Goal: Feedback & Contribution: Submit feedback/report problem

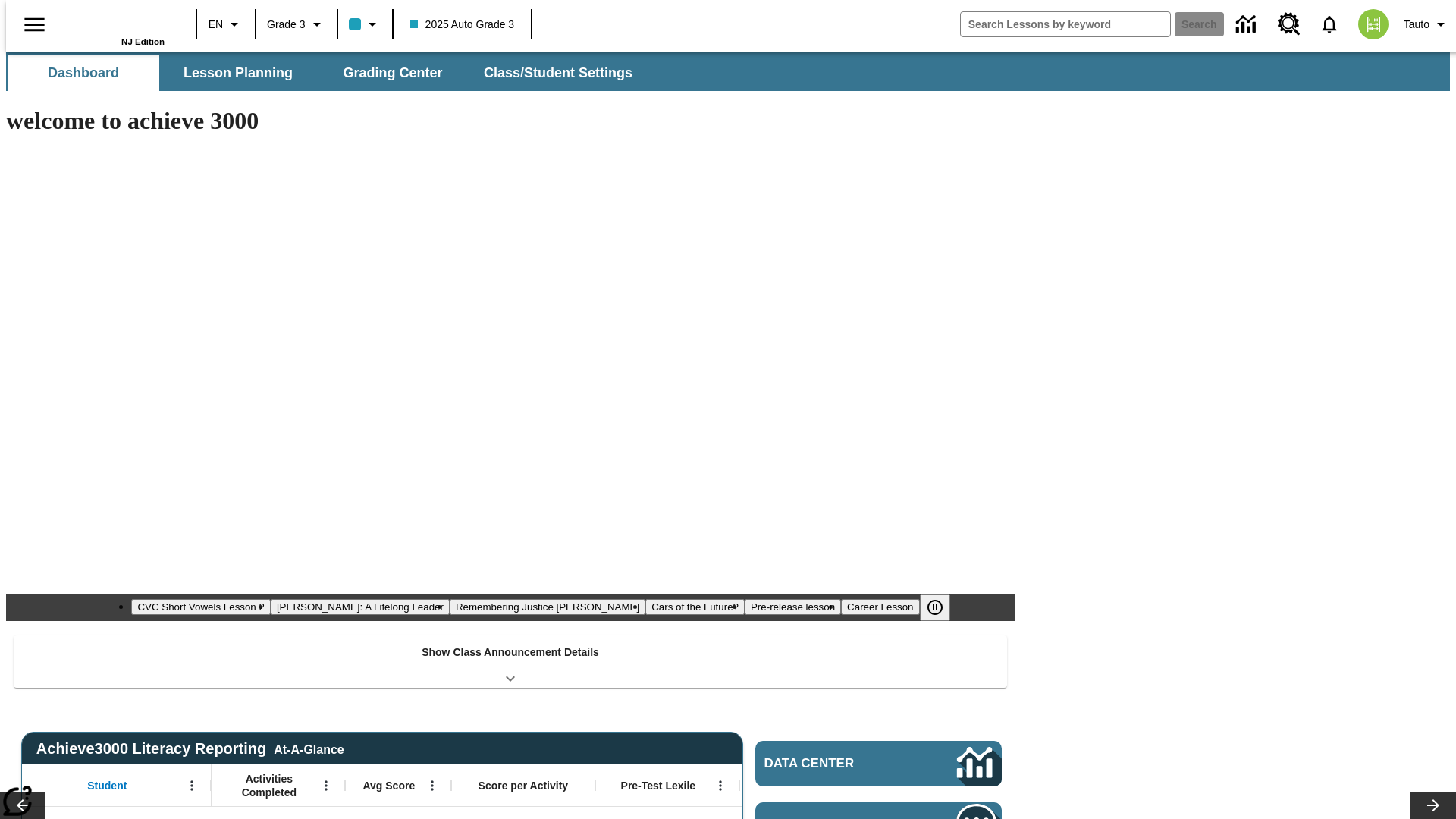
type input "-1"
click at [386, 73] on button "Grading Center" at bounding box center [392, 73] width 151 height 37
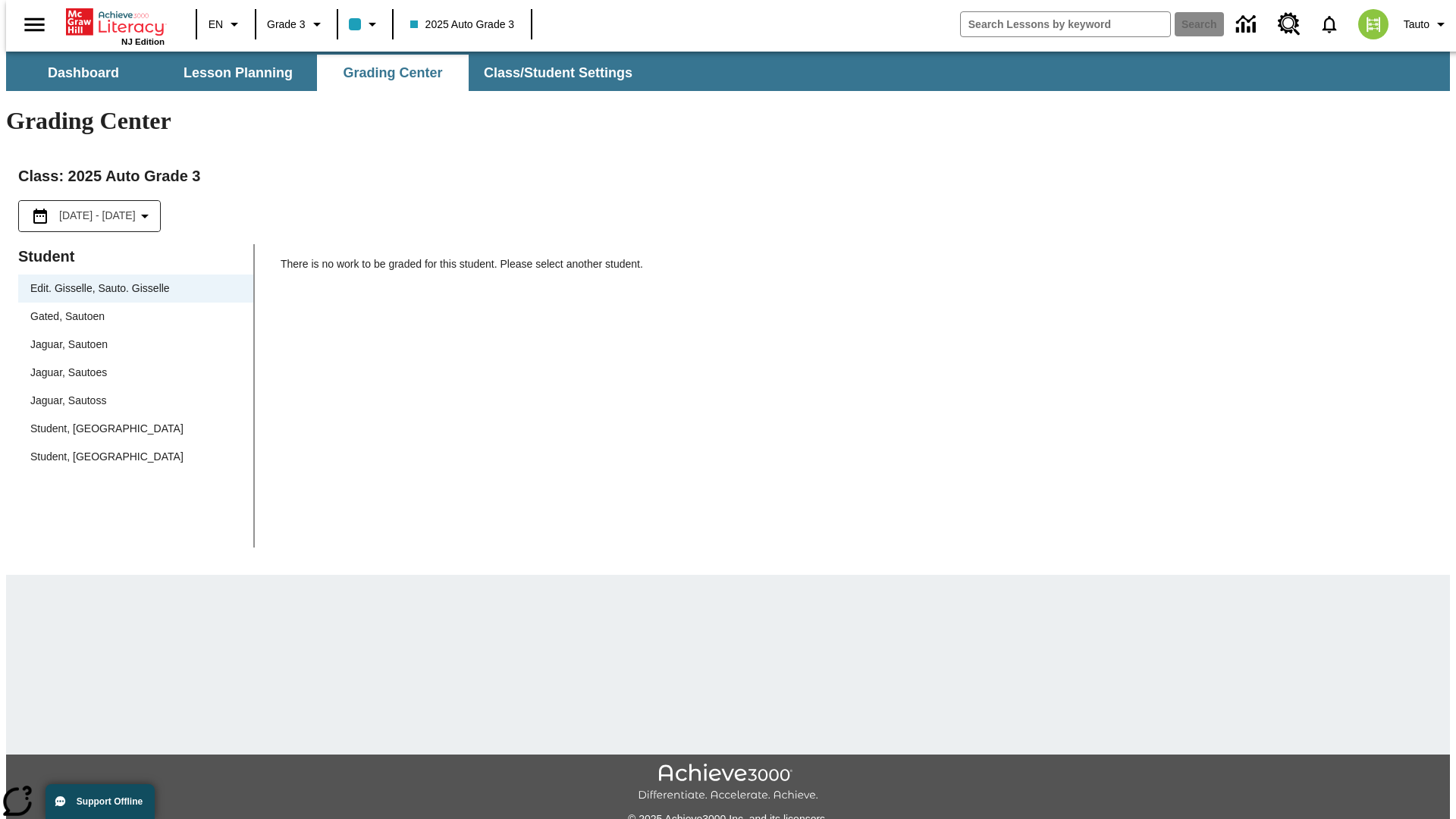
click at [130, 337] on span "Jaguar, Sautoen" at bounding box center [135, 344] width 211 height 16
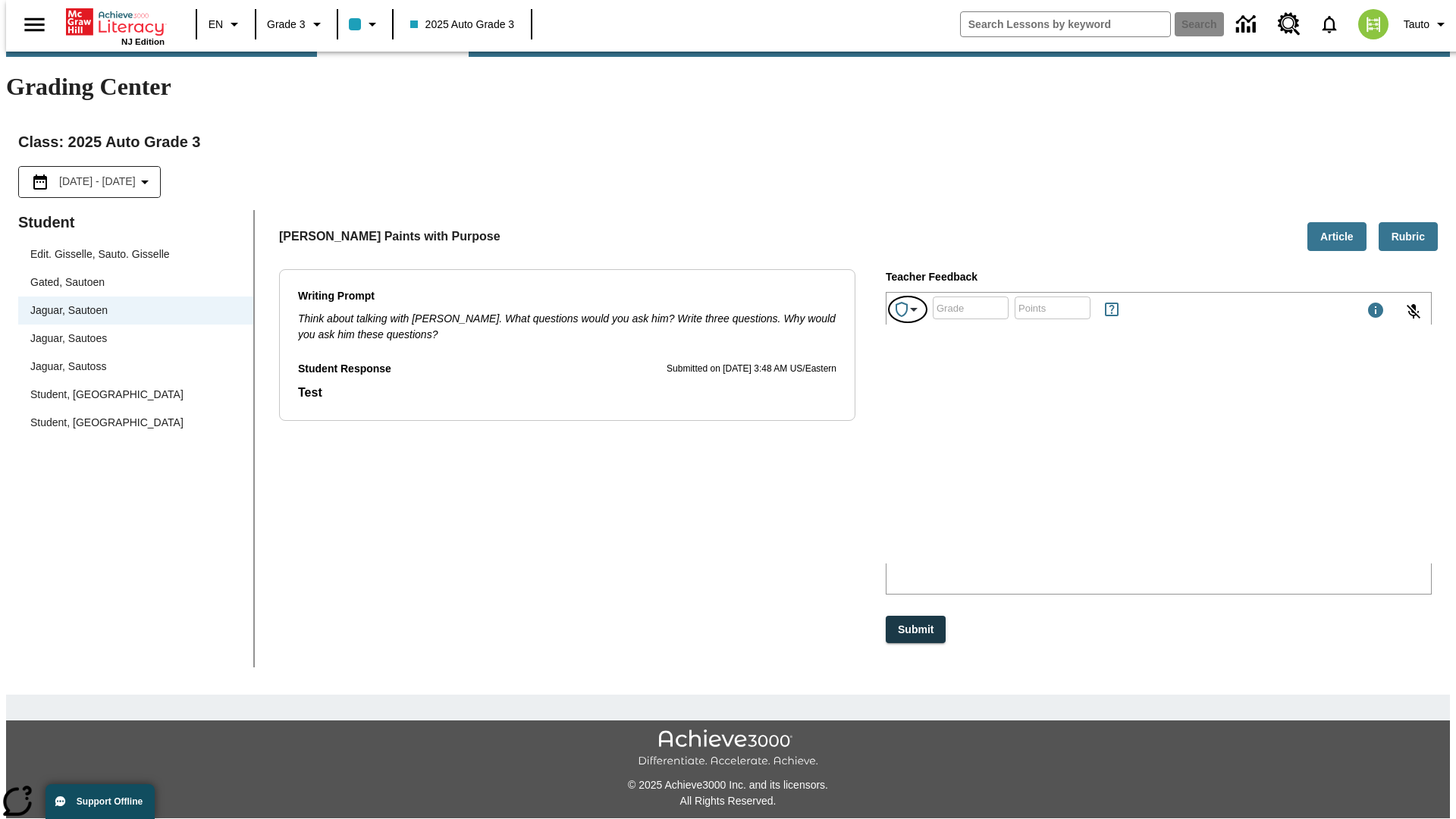
click at [908, 301] on icon "Achievements" at bounding box center [913, 309] width 18 height 18
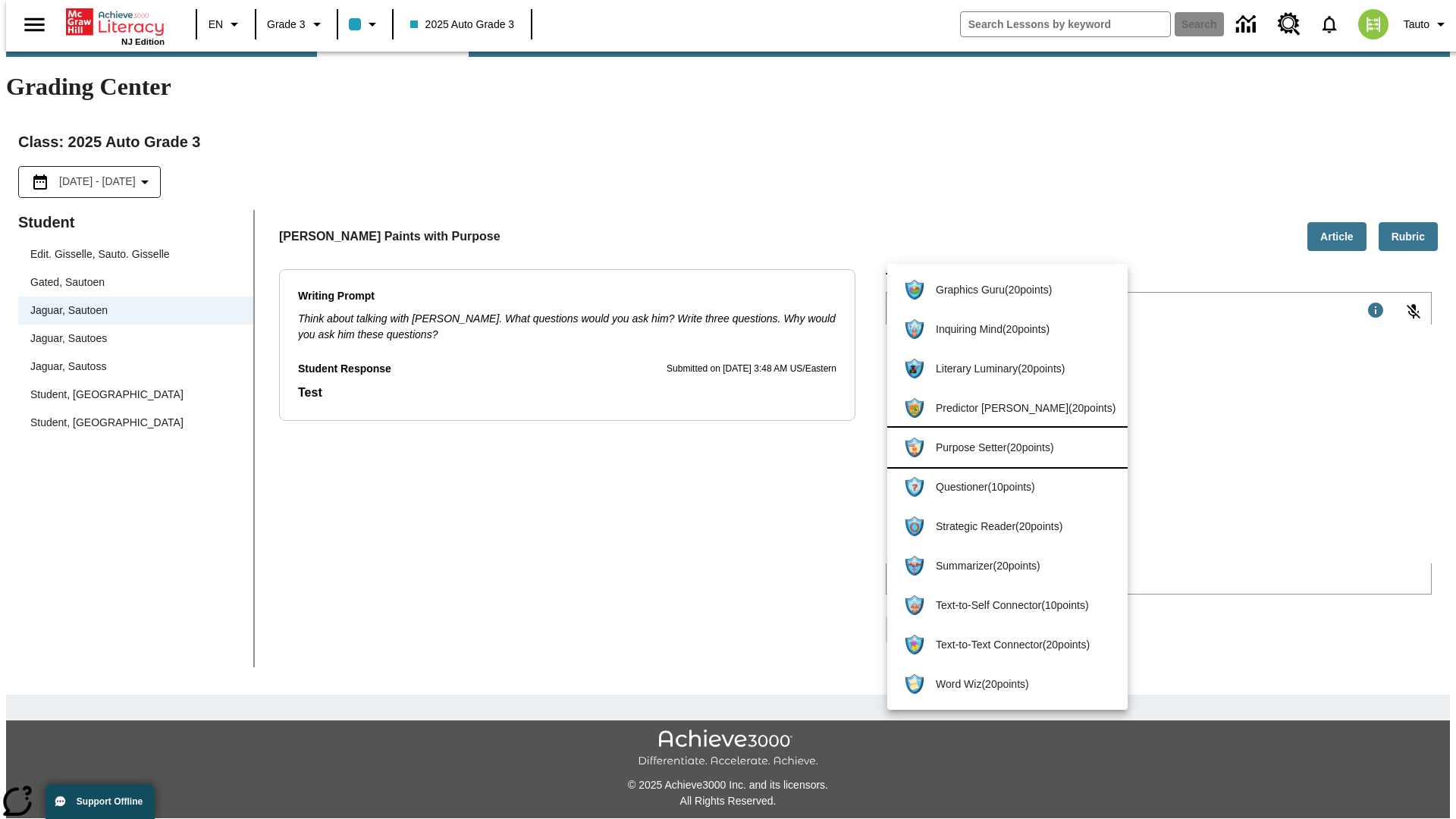
click at [1000, 448] on span "Purpose Setter ( 20 points )" at bounding box center [1025, 448] width 180 height 16
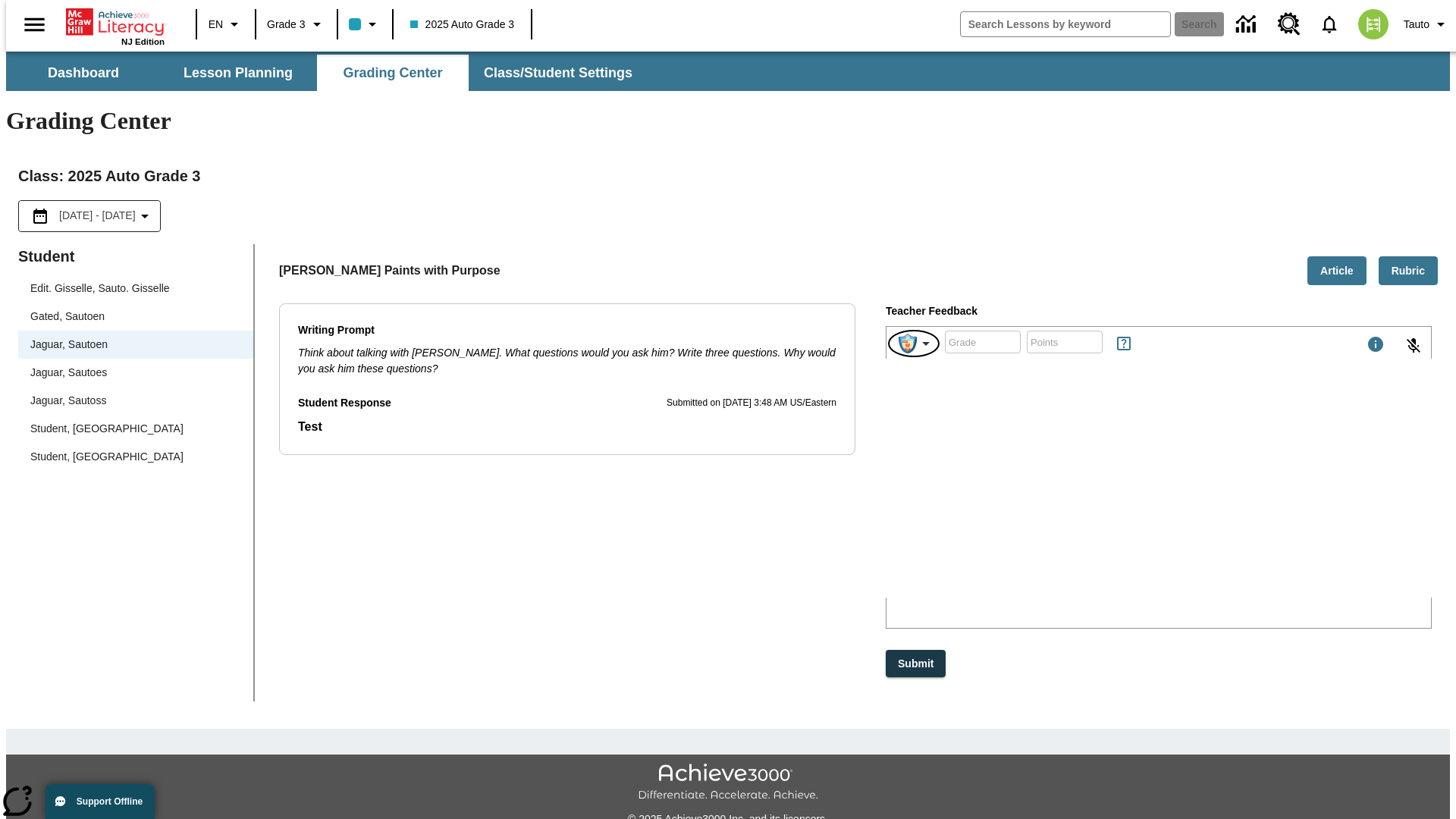
scroll to position [34, 0]
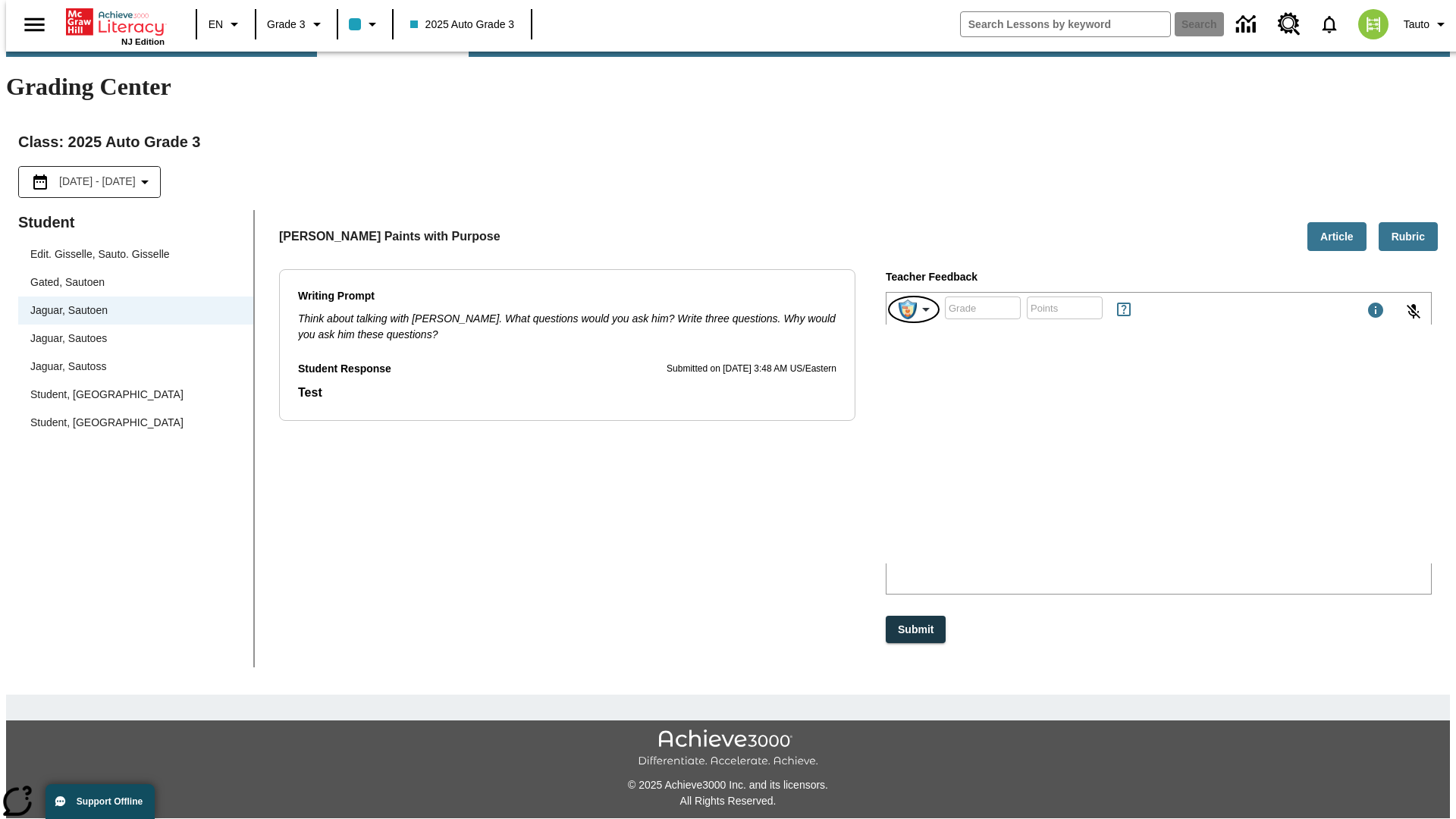
click at [914, 300] on img "Purpose Setter" at bounding box center [907, 309] width 18 height 20
click at [917, 615] on button "Submit" at bounding box center [915, 629] width 60 height 28
